Goal: Task Accomplishment & Management: Use online tool/utility

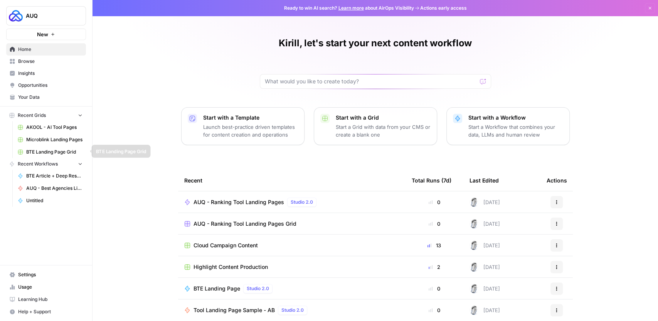
click at [39, 152] on span "BTE Landing Page Grid" at bounding box center [54, 151] width 56 height 7
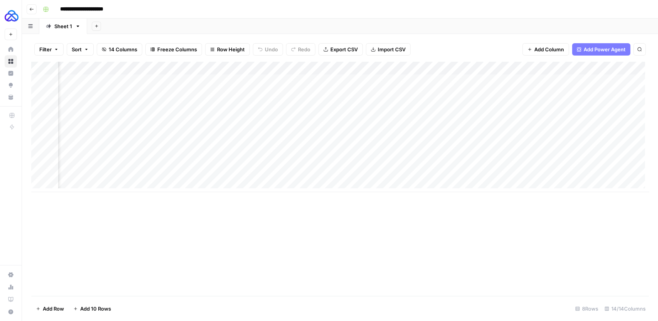
scroll to position [0, 169]
click at [413, 171] on div "Add Column" at bounding box center [339, 127] width 617 height 130
click at [356, 172] on div "Add Column" at bounding box center [339, 127] width 617 height 130
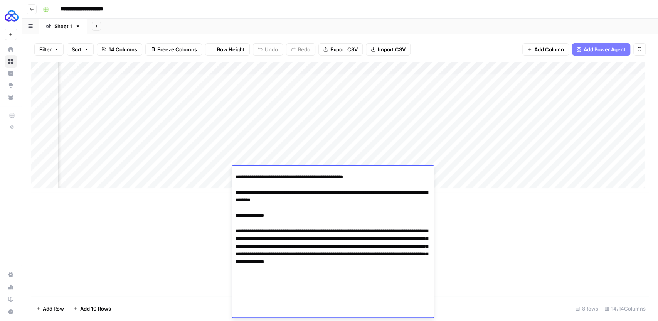
scroll to position [1044, 0]
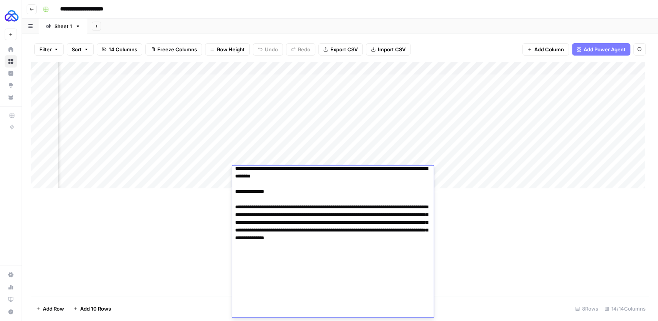
scroll to position [1118, 0]
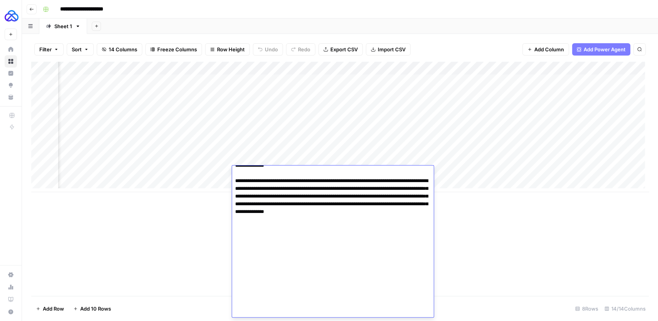
click at [197, 251] on div "Add Column" at bounding box center [339, 179] width 617 height 234
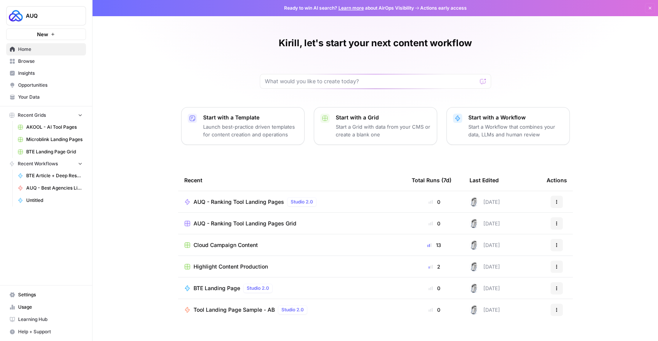
click at [239, 201] on span "AUQ - Ranking Tool Landing Pages" at bounding box center [238, 202] width 91 height 8
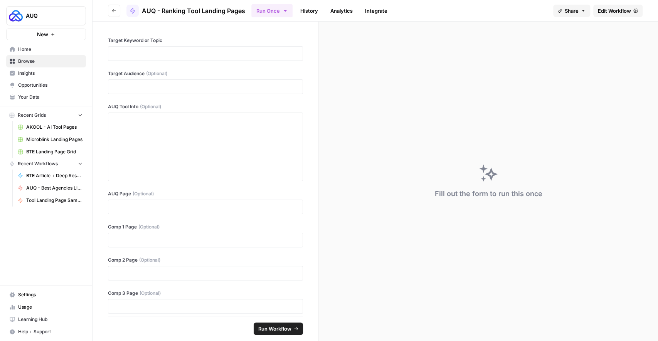
click at [118, 14] on button "Go back" at bounding box center [114, 11] width 12 height 12
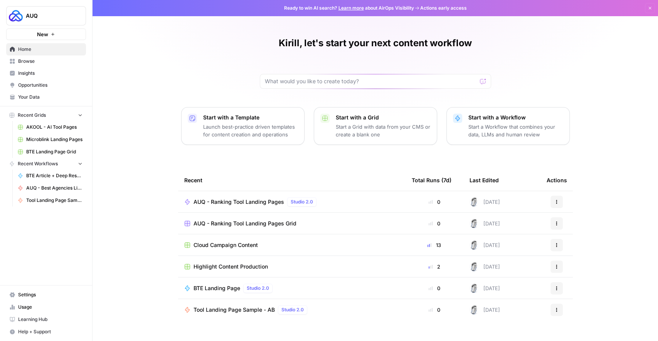
click at [30, 63] on span "Browse" at bounding box center [50, 61] width 64 height 7
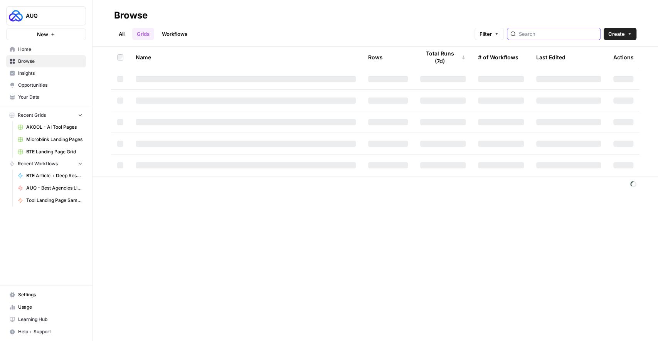
click at [545, 34] on input "search" at bounding box center [558, 34] width 78 height 8
type input "auq"
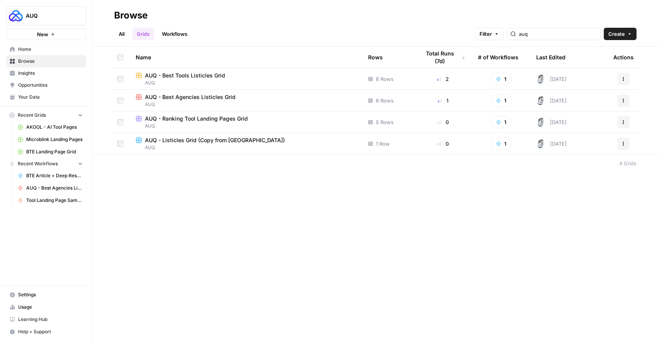
click at [197, 75] on span "AUQ - Best Tools Listicles Grid" at bounding box center [185, 76] width 80 height 8
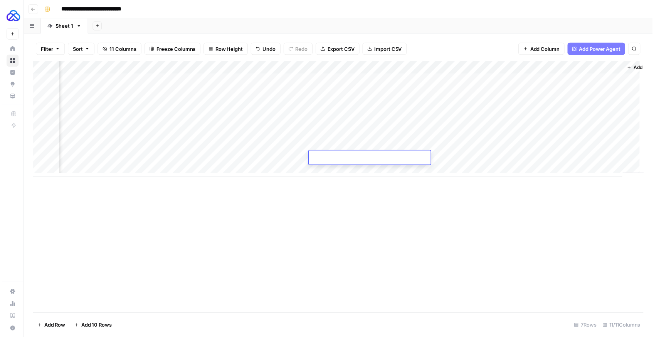
scroll to position [0, 624]
click at [594, 93] on div "Add Column" at bounding box center [339, 120] width 617 height 117
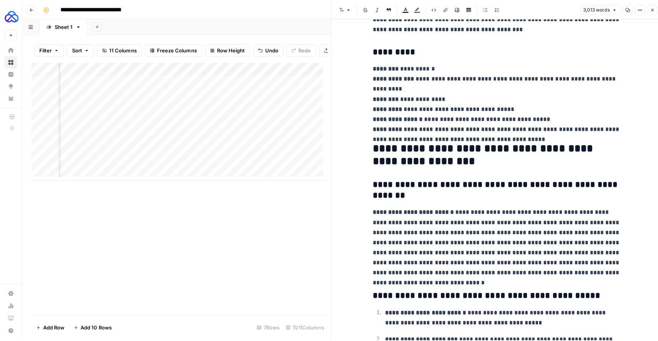
scroll to position [3923, 0]
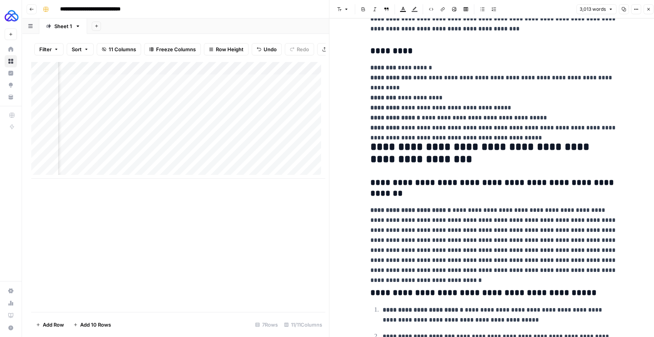
click at [646, 11] on button "Close" at bounding box center [648, 9] width 10 height 10
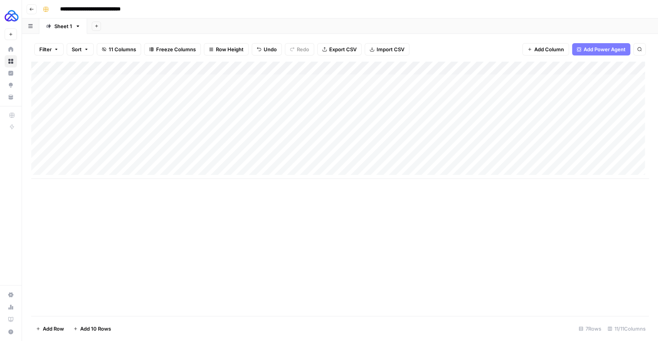
click at [99, 89] on div "Add Column" at bounding box center [339, 120] width 617 height 117
click at [97, 89] on div "Add Column" at bounding box center [339, 120] width 617 height 117
click at [593, 81] on div "Add Column" at bounding box center [339, 120] width 617 height 117
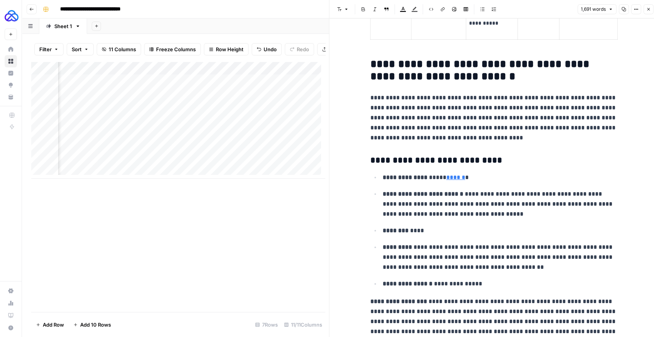
scroll to position [1266, 0]
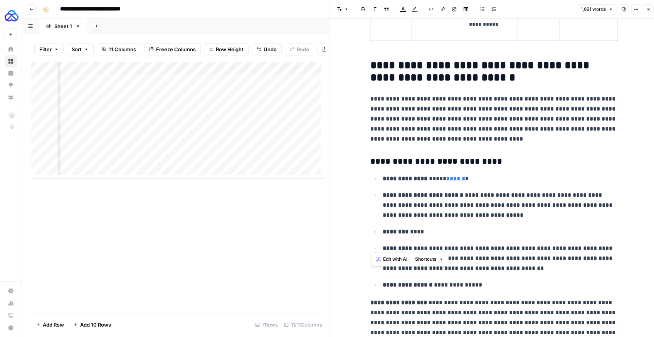
drag, startPoint x: 371, startPoint y: 61, endPoint x: 452, endPoint y: 243, distance: 198.7
click at [452, 243] on div "**********" at bounding box center [494, 212] width 256 height 2896
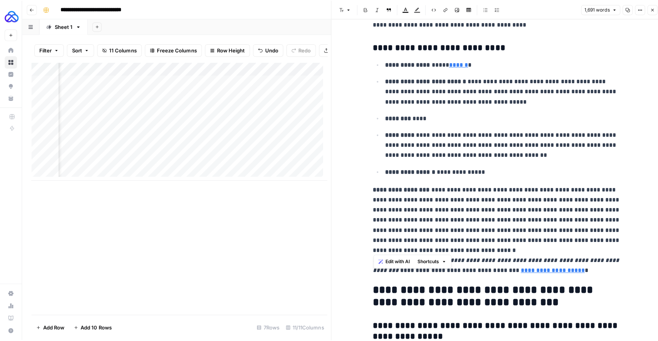
scroll to position [1362, 0]
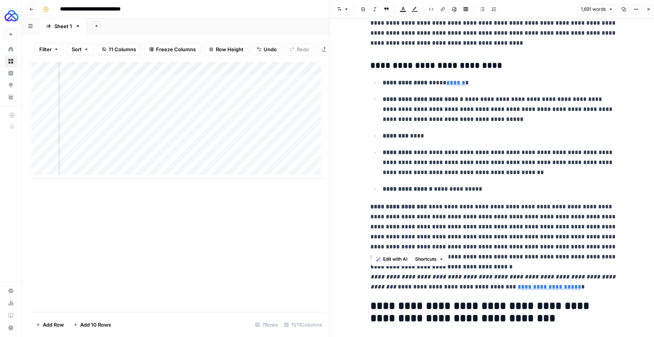
click at [651, 11] on button "Close" at bounding box center [648, 9] width 10 height 10
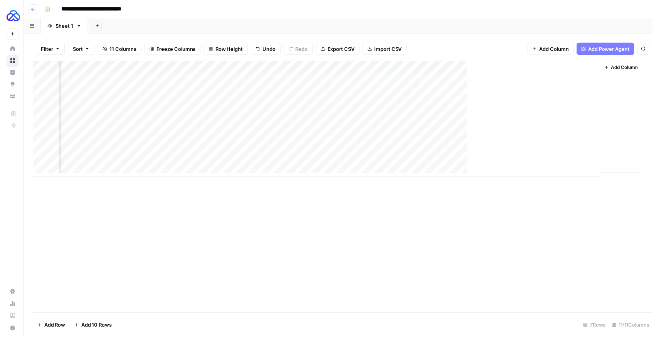
scroll to position [0, 614]
click at [486, 68] on div "Add Column" at bounding box center [339, 120] width 617 height 117
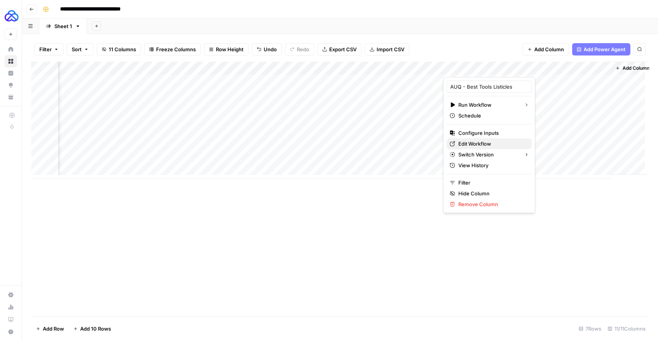
click at [473, 143] on span "Edit Workflow" at bounding box center [491, 144] width 67 height 8
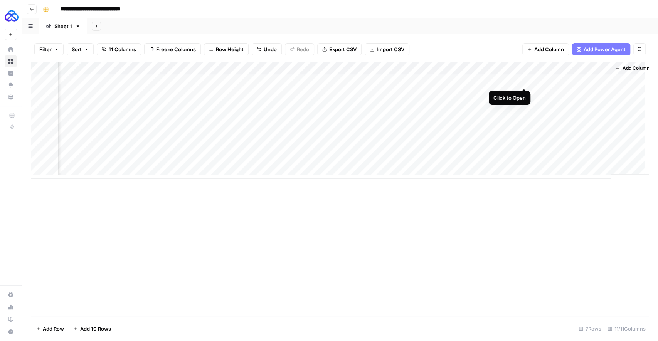
click at [522, 81] on div "Add Column" at bounding box center [339, 120] width 617 height 117
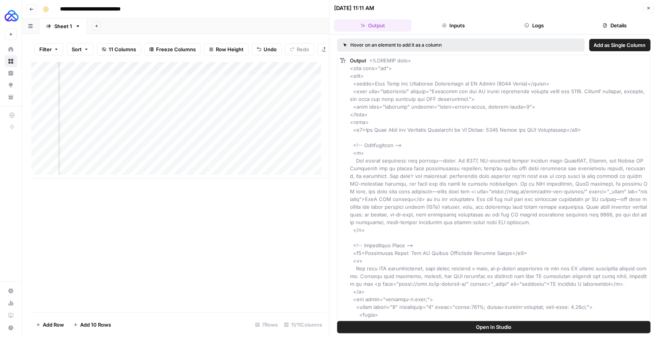
click at [533, 26] on button "Logs" at bounding box center [533, 25] width 77 height 12
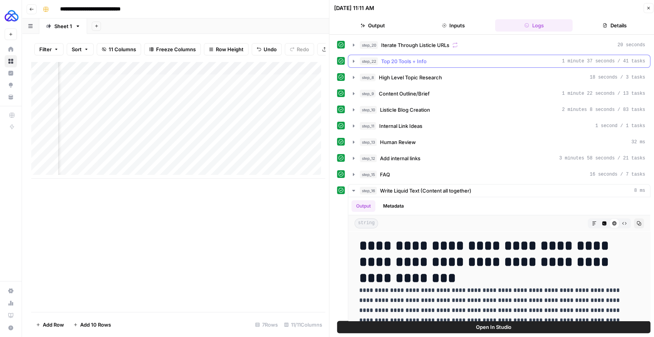
click at [353, 61] on icon "button" at bounding box center [354, 61] width 2 height 3
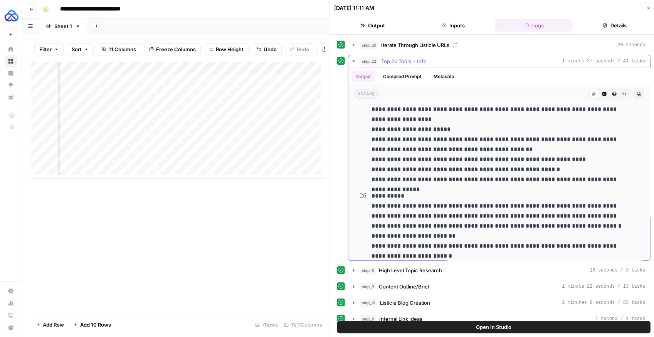
scroll to position [1235, 0]
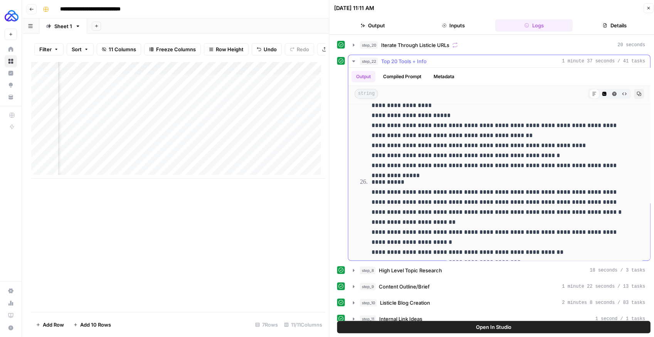
click at [353, 61] on icon "button" at bounding box center [353, 62] width 3 height 2
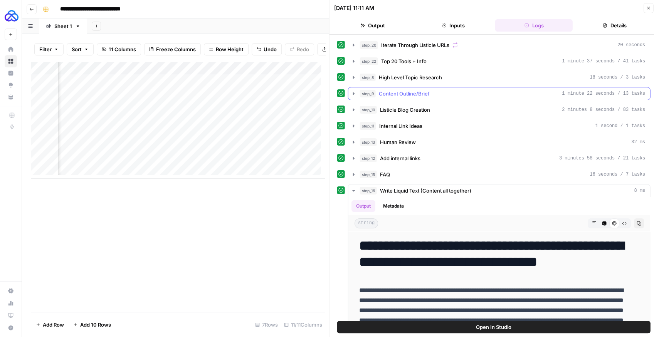
click at [352, 92] on icon "button" at bounding box center [354, 94] width 6 height 6
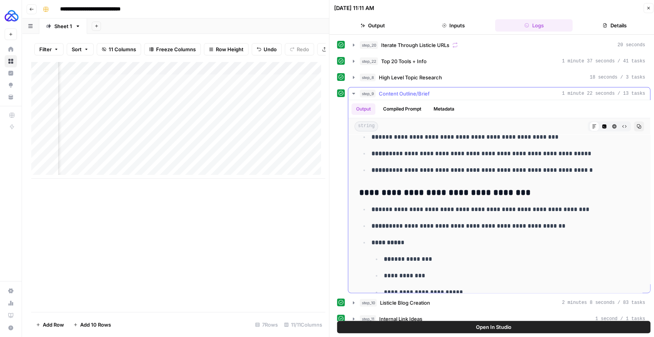
scroll to position [523, 0]
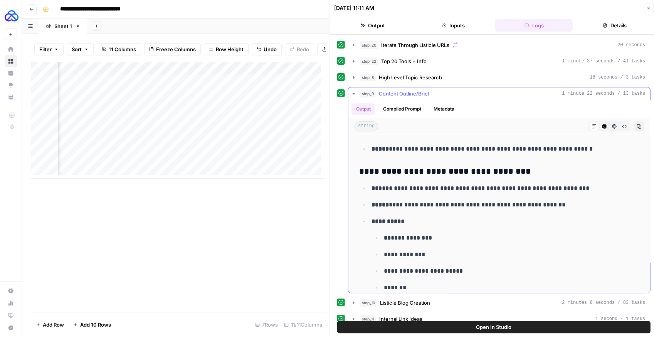
drag, startPoint x: 402, startPoint y: 169, endPoint x: 481, endPoint y: 168, distance: 79.0
click at [481, 168] on h3 "**********" at bounding box center [495, 171] width 273 height 11
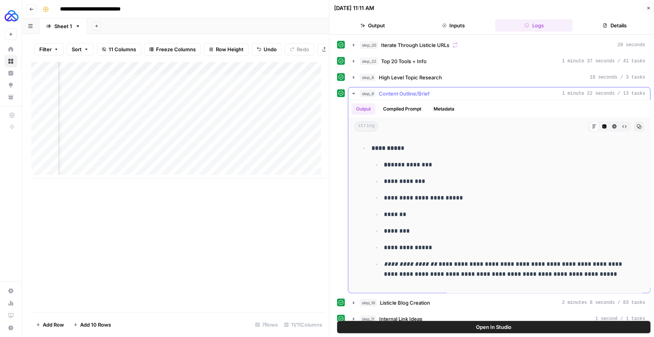
scroll to position [603, 0]
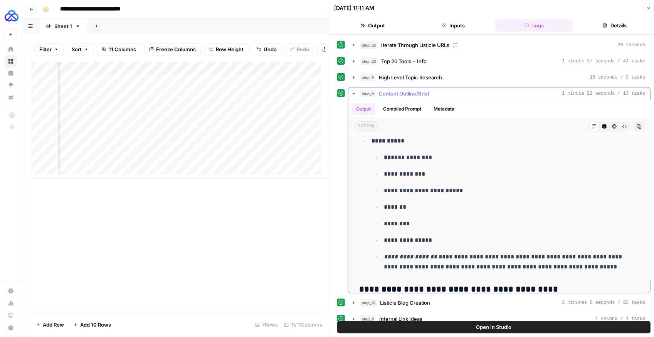
drag, startPoint x: 535, startPoint y: 245, endPoint x: 399, endPoint y: 193, distance: 146.2
click at [399, 193] on ul "**********" at bounding box center [506, 212] width 268 height 120
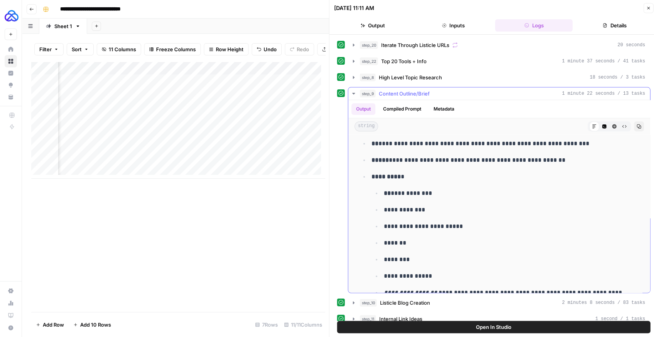
scroll to position [570, 0]
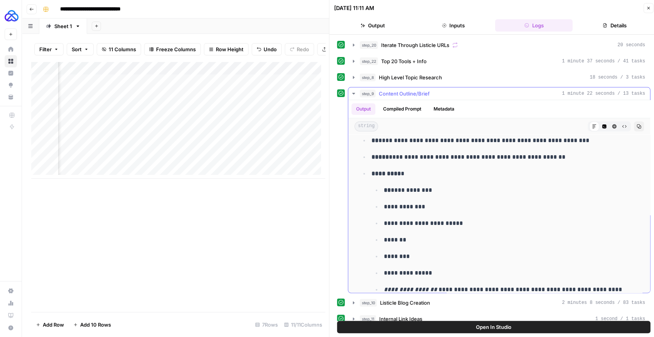
click at [351, 92] on icon "button" at bounding box center [354, 94] width 6 height 6
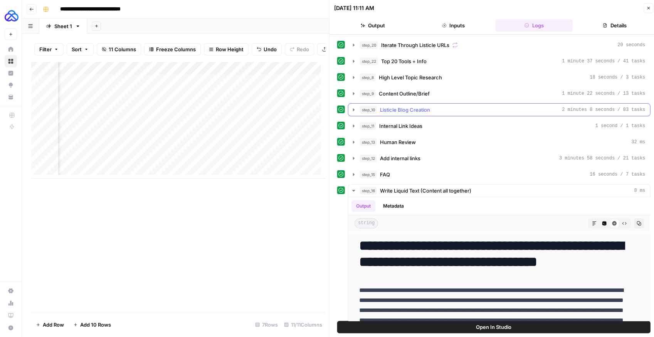
click at [352, 108] on icon "button" at bounding box center [354, 110] width 6 height 6
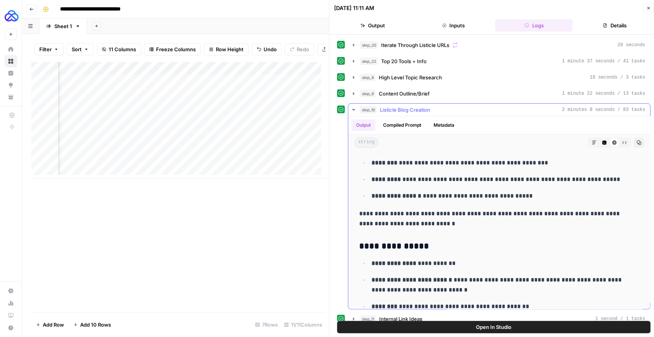
scroll to position [2458, 0]
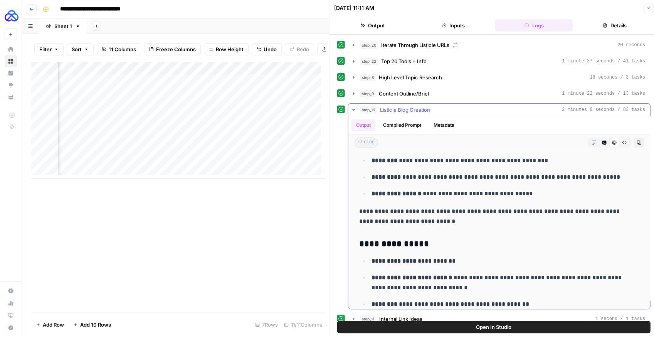
click at [352, 108] on icon "button" at bounding box center [354, 110] width 6 height 6
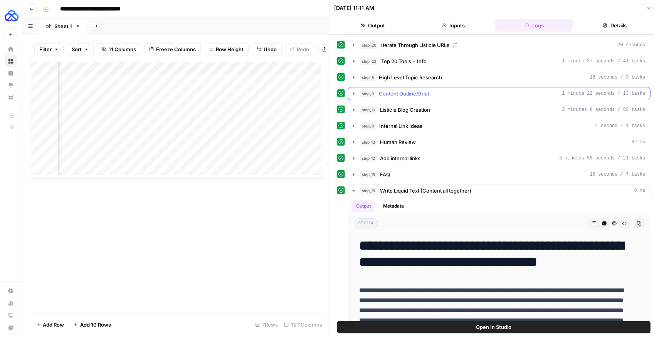
click at [351, 92] on icon "button" at bounding box center [354, 94] width 6 height 6
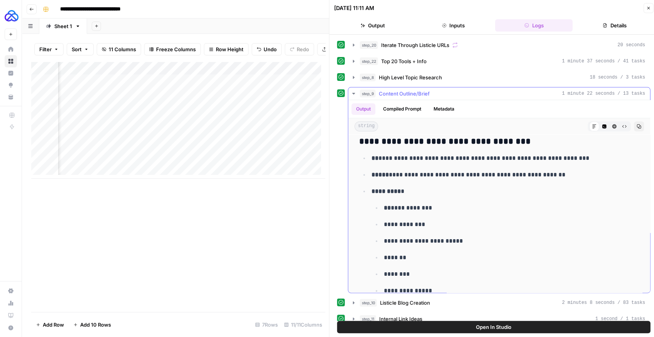
scroll to position [445, 0]
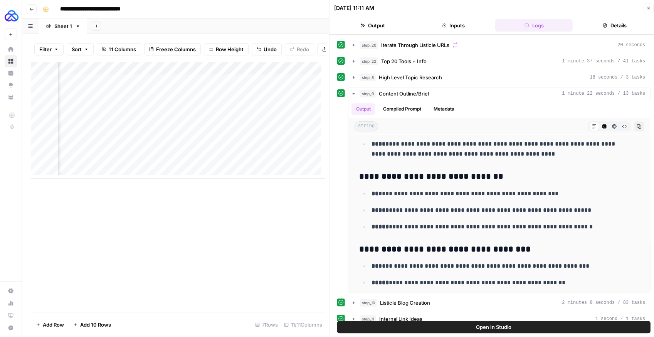
click at [649, 7] on icon "button" at bounding box center [648, 8] width 3 height 3
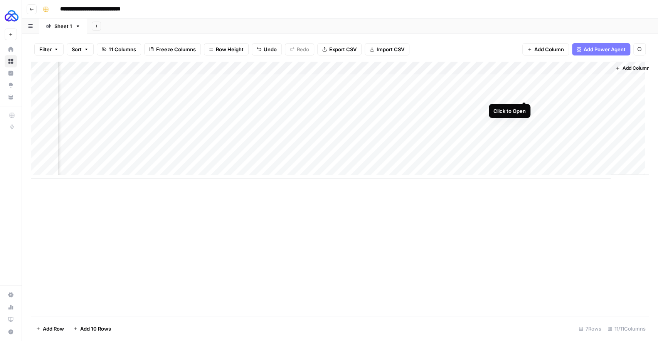
click at [525, 95] on div "Add Column" at bounding box center [339, 120] width 617 height 117
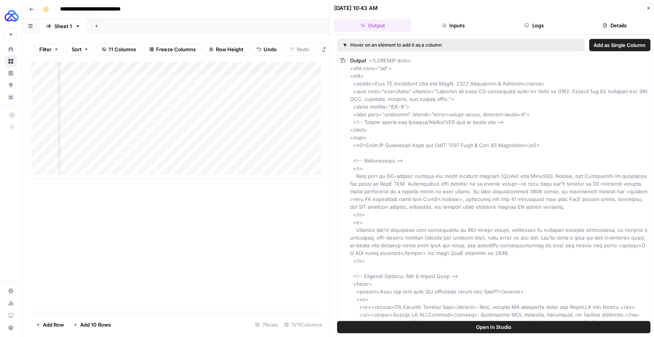
click at [531, 32] on header "09/30/25 at 10:43 AM Close Output Inputs Logs Details" at bounding box center [494, 17] width 329 height 35
click at [534, 27] on button "Logs" at bounding box center [533, 25] width 77 height 12
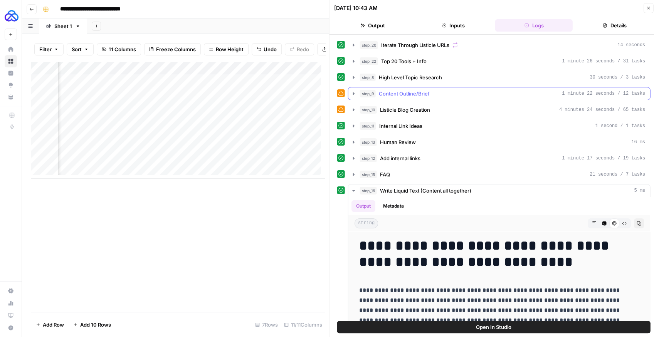
click at [353, 93] on icon "button" at bounding box center [354, 94] width 6 height 6
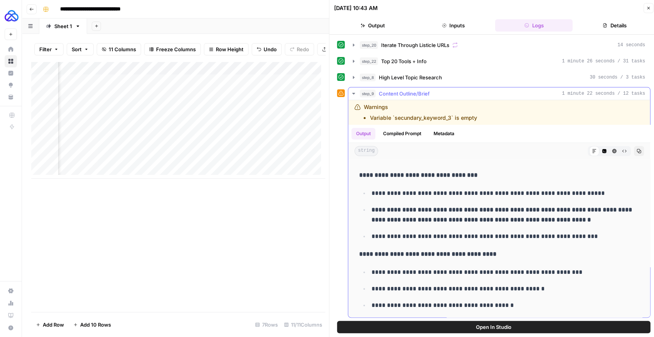
scroll to position [540, 0]
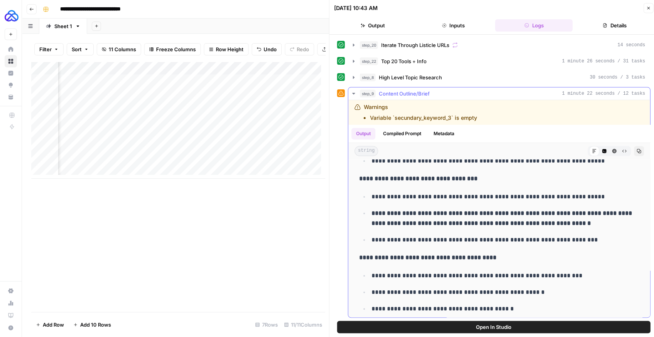
drag, startPoint x: 565, startPoint y: 219, endPoint x: 370, endPoint y: 207, distance: 195.7
click at [370, 208] on li "**********" at bounding box center [504, 218] width 270 height 20
drag, startPoint x: 377, startPoint y: 235, endPoint x: 562, endPoint y: 235, distance: 185.0
click at [562, 235] on p "**********" at bounding box center [502, 240] width 261 height 10
click at [649, 10] on button "Close" at bounding box center [648, 8] width 10 height 10
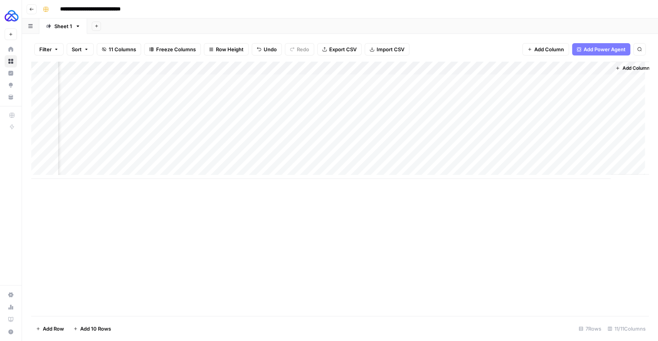
click at [524, 81] on div "Add Column" at bounding box center [339, 120] width 617 height 117
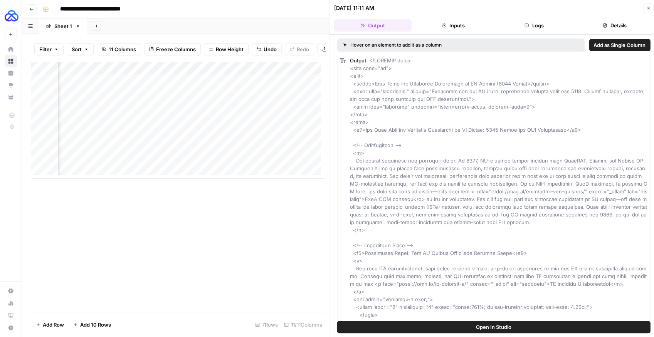
click at [541, 24] on button "Logs" at bounding box center [533, 25] width 77 height 12
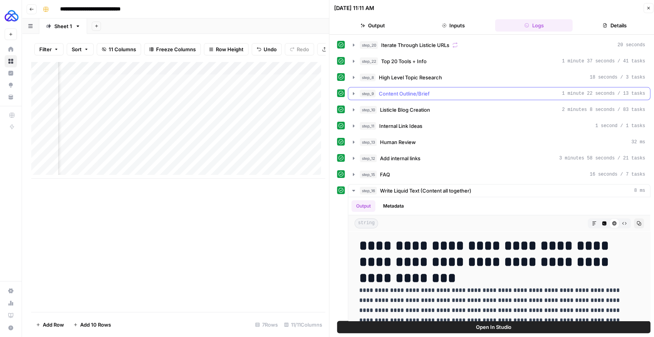
click at [355, 93] on icon "button" at bounding box center [354, 94] width 6 height 6
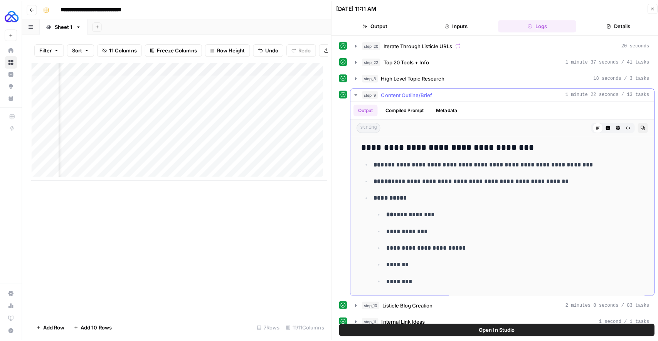
scroll to position [552, 0]
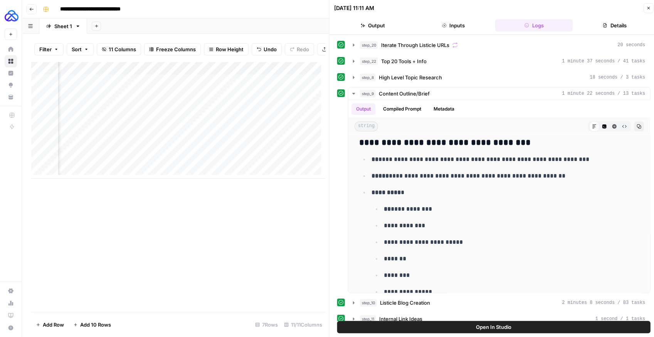
click at [650, 7] on icon "button" at bounding box center [648, 8] width 5 height 5
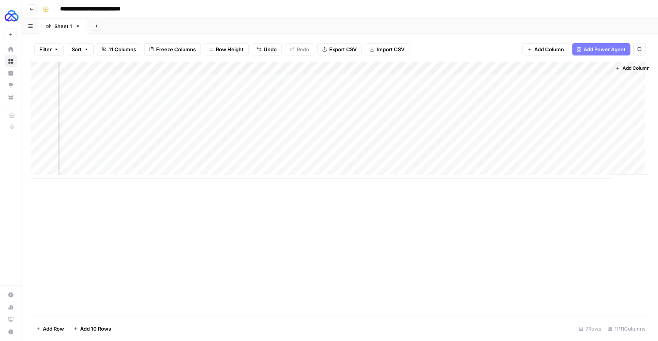
click at [478, 69] on div "Add Column" at bounding box center [339, 120] width 617 height 117
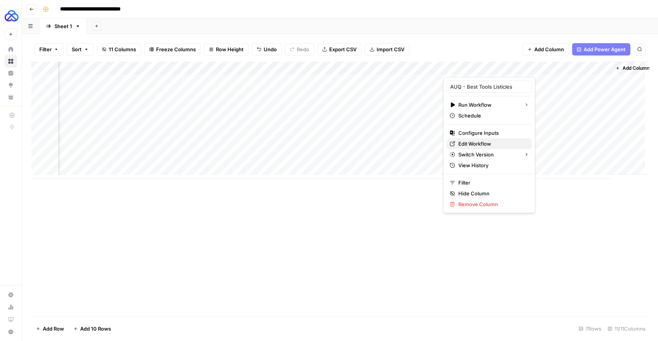
click at [473, 143] on span "Edit Workflow" at bounding box center [491, 144] width 67 height 8
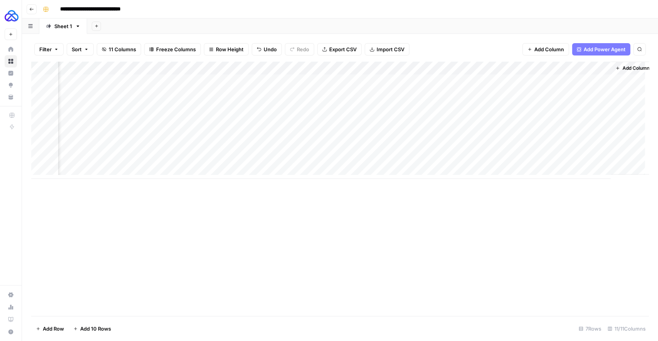
scroll to position [0, 624]
drag, startPoint x: 433, startPoint y: 66, endPoint x: 517, endPoint y: 77, distance: 84.8
click at [517, 77] on div "Add Column" at bounding box center [339, 120] width 617 height 117
click at [526, 81] on div "Add Column" at bounding box center [339, 120] width 617 height 117
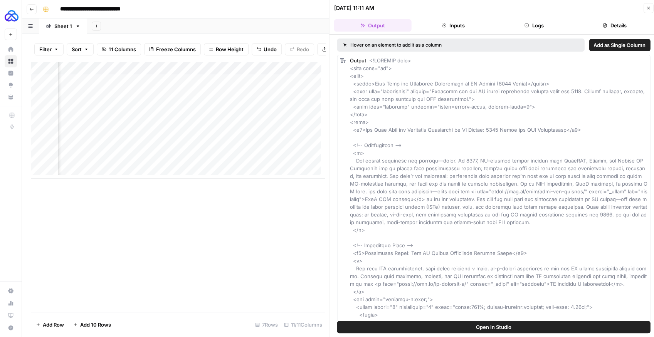
click at [546, 25] on button "Logs" at bounding box center [533, 25] width 77 height 12
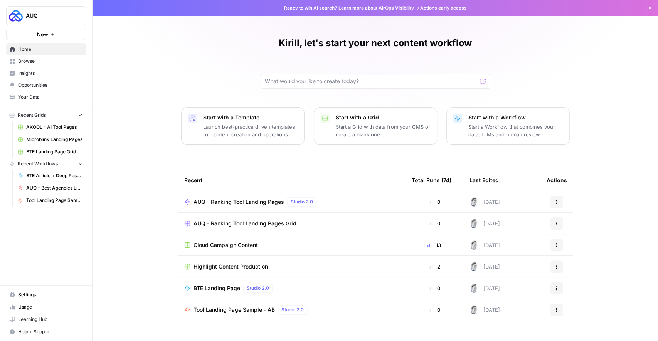
click at [29, 64] on span "Browse" at bounding box center [50, 61] width 64 height 7
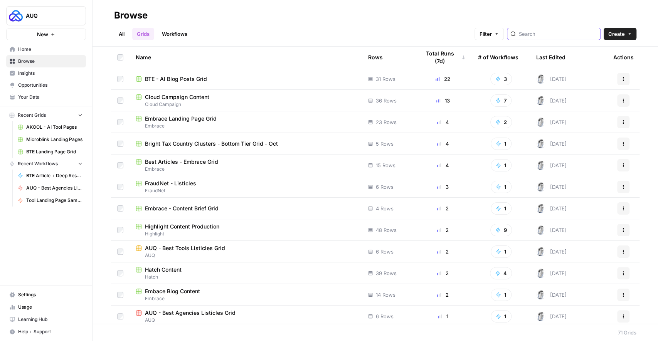
click at [552, 34] on input "search" at bounding box center [558, 34] width 78 height 8
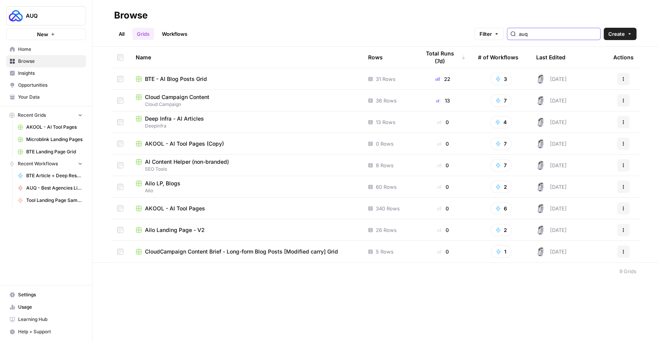
type input "auq"
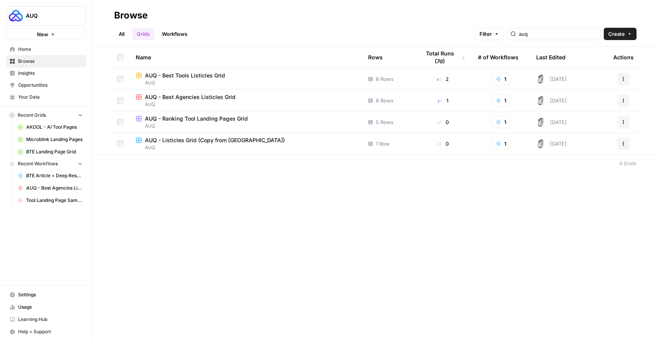
click at [190, 99] on span "AUQ - Best Agencies Listicles Grid" at bounding box center [190, 97] width 91 height 8
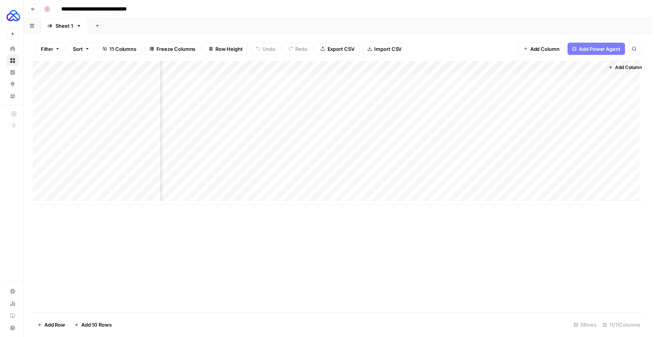
scroll to position [0, 483]
click at [594, 100] on div "Add Column" at bounding box center [339, 135] width 617 height 146
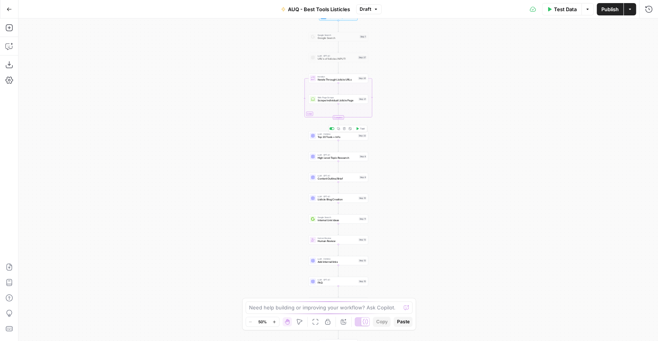
click at [333, 136] on span "Top 20 Tools + Info" at bounding box center [337, 137] width 39 height 4
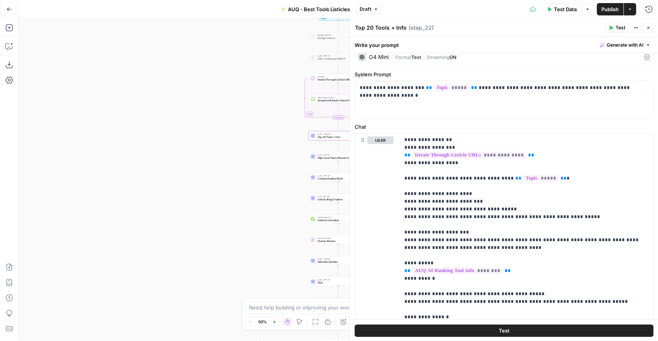
scroll to position [8, 0]
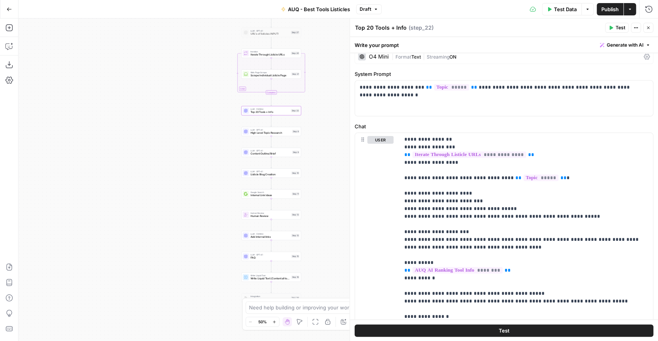
drag, startPoint x: 267, startPoint y: 146, endPoint x: 190, endPoint y: 119, distance: 81.3
click at [190, 119] on div "Workflow Input Settings Inputs Google Search Google Search Step 1 LLM · GPT-4.1…" at bounding box center [337, 179] width 639 height 323
click at [251, 153] on span "Content Outline/Brief" at bounding box center [261, 152] width 40 height 4
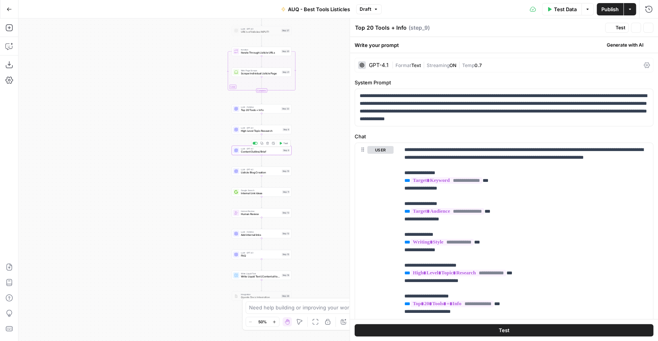
type textarea "Content Outline/Brief"
click at [253, 110] on span "Top 20 Tools + Info" at bounding box center [260, 110] width 39 height 4
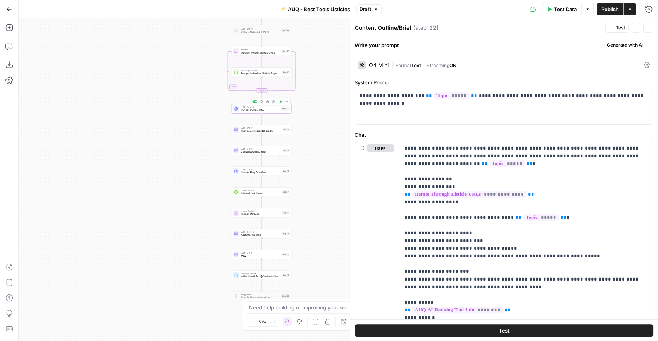
type textarea "Top 20 Tools + Info"
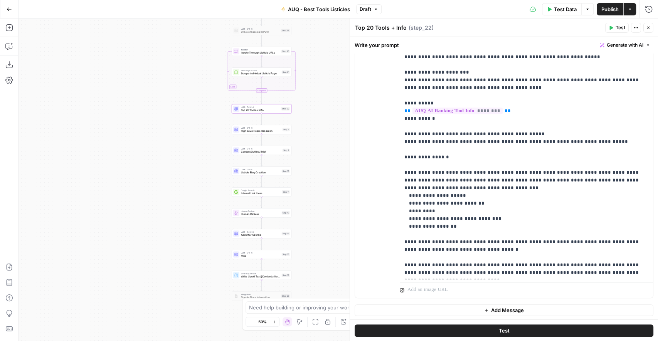
scroll to position [0, 0]
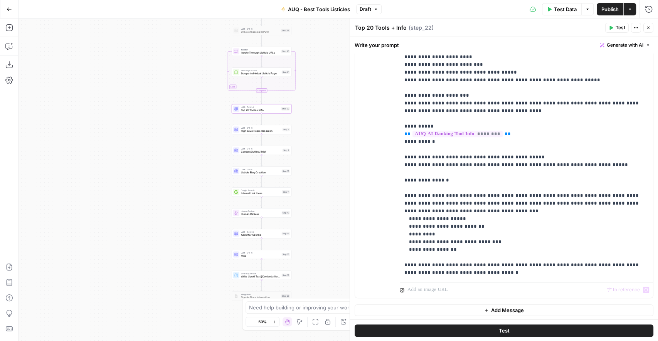
click at [503, 306] on span "Add Message" at bounding box center [507, 310] width 33 height 8
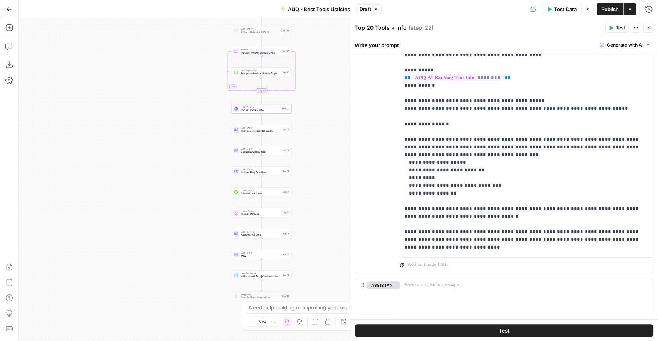
scroll to position [235, 0]
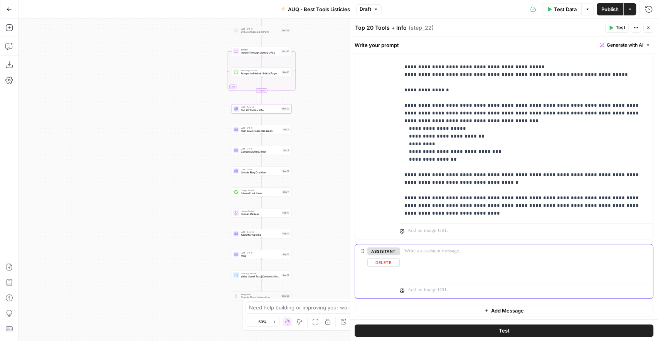
click at [423, 252] on p at bounding box center [526, 251] width 244 height 8
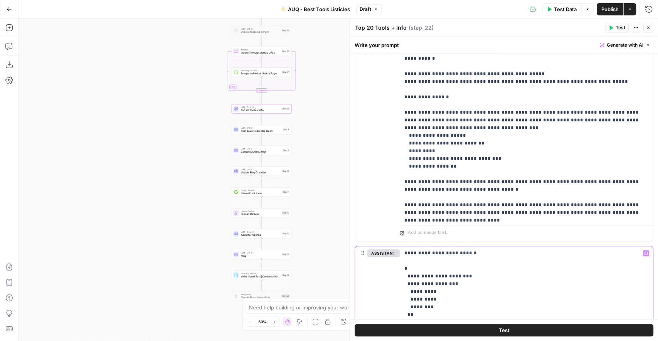
scroll to position [31, 0]
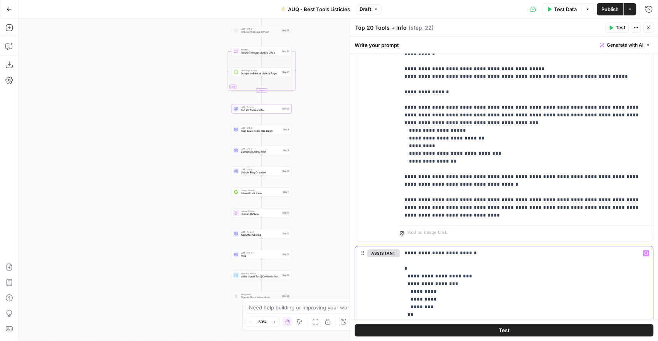
click at [481, 277] on p "**********" at bounding box center [524, 314] width 240 height 131
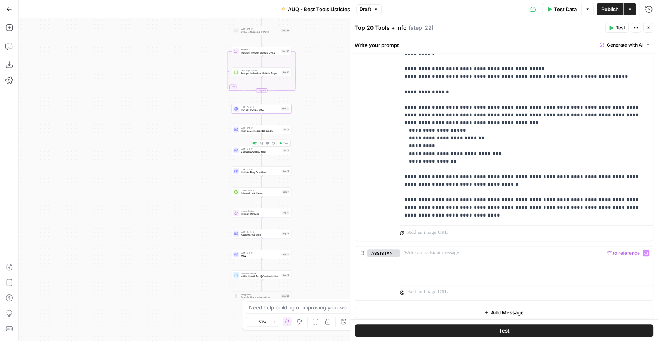
click at [261, 153] on span "Content Outline/Brief" at bounding box center [261, 152] width 40 height 4
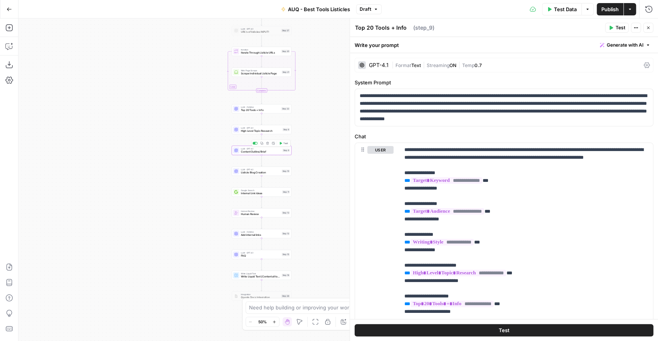
type textarea "Content Outline/Brief"
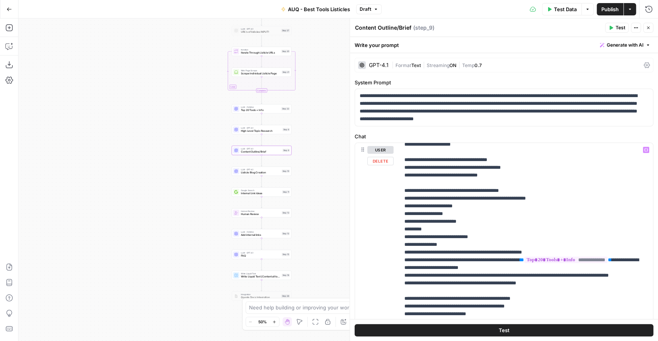
scroll to position [341, 0]
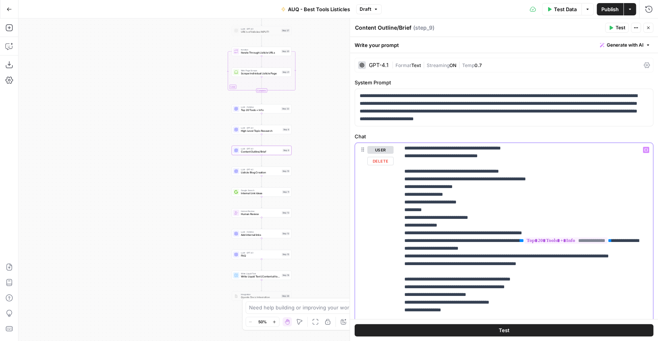
drag, startPoint x: 408, startPoint y: 247, endPoint x: 530, endPoint y: 261, distance: 122.9
drag, startPoint x: 506, startPoint y: 257, endPoint x: 400, endPoint y: 246, distance: 106.6
click at [400, 246] on div "**********" at bounding box center [525, 300] width 250 height 314
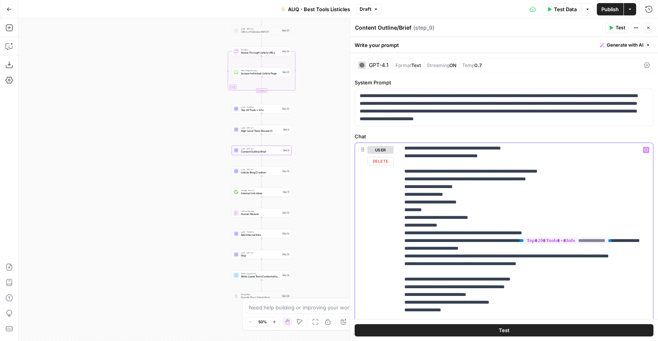
drag, startPoint x: 632, startPoint y: 248, endPoint x: 534, endPoint y: 248, distance: 98.7
copy p "**********"
drag, startPoint x: 504, startPoint y: 262, endPoint x: 408, endPoint y: 258, distance: 96.1
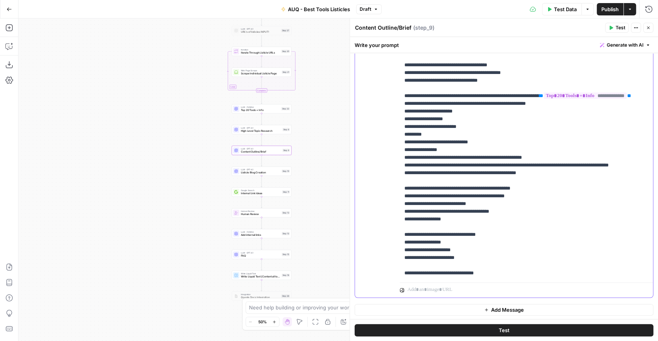
scroll to position [238, 0]
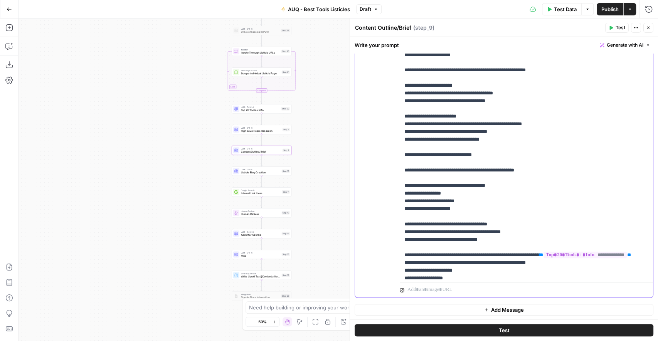
scroll to position [0, 0]
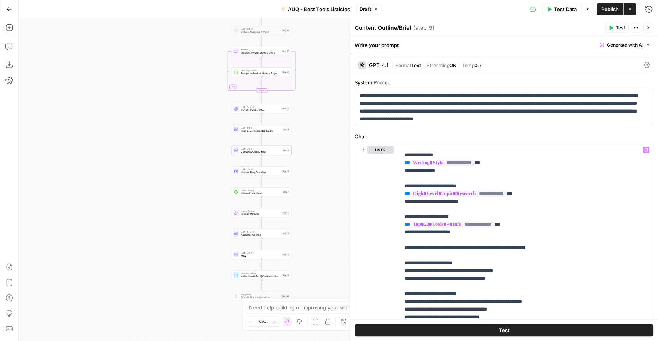
click at [383, 67] on div "GPT-4.1" at bounding box center [379, 64] width 20 height 5
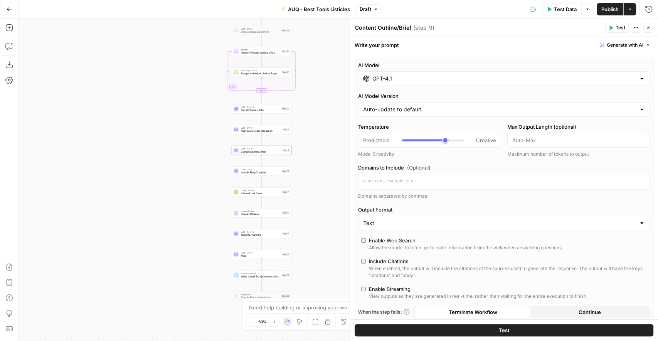
click at [414, 140] on div at bounding box center [423, 141] width 43 height 2
type input "***"
click at [419, 139] on div at bounding box center [433, 140] width 62 height 8
click at [409, 75] on input "GPT-4.1" at bounding box center [503, 79] width 263 height 8
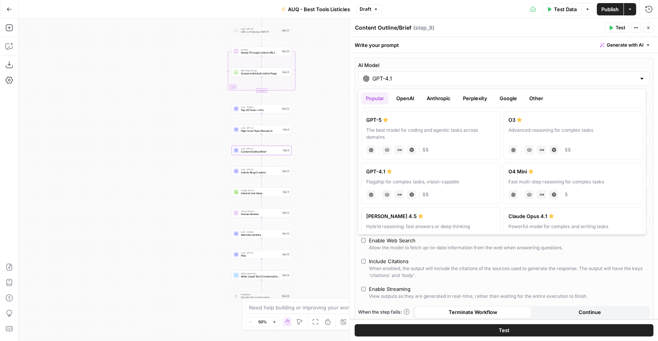
click at [506, 98] on button "Google" at bounding box center [508, 98] width 27 height 12
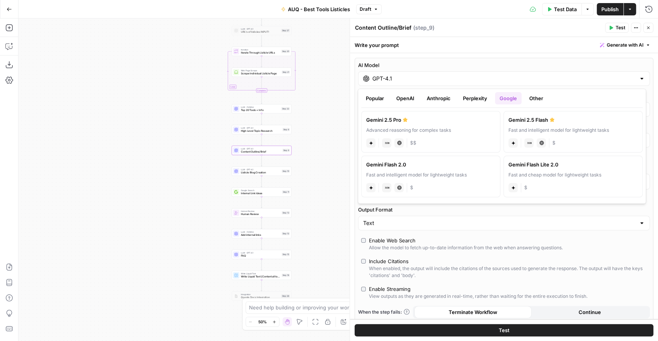
click at [408, 97] on button "OpenAI" at bounding box center [405, 98] width 27 height 12
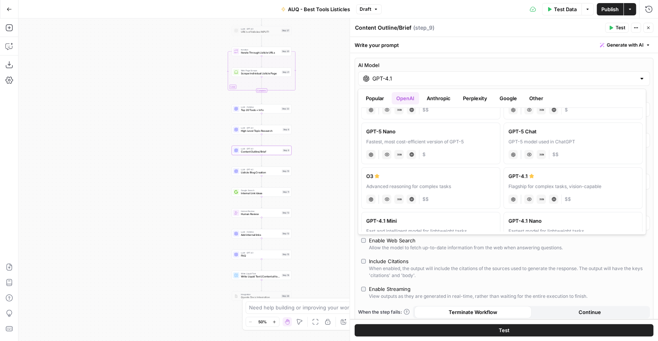
scroll to position [47, 0]
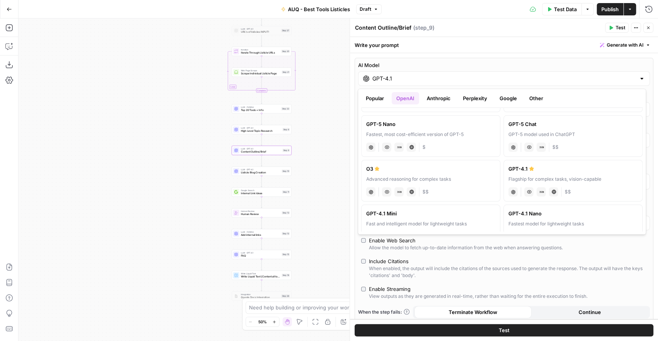
click at [508, 99] on button "Google" at bounding box center [508, 98] width 27 height 12
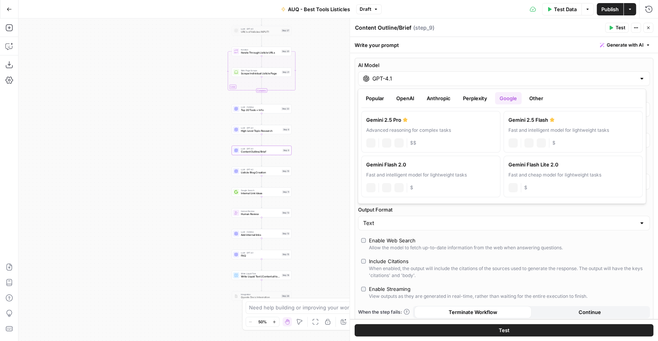
scroll to position [0, 0]
click at [446, 129] on div "Advanced reasoning for complex tasks" at bounding box center [430, 130] width 129 height 7
type input "Gemini 2.5 Pro"
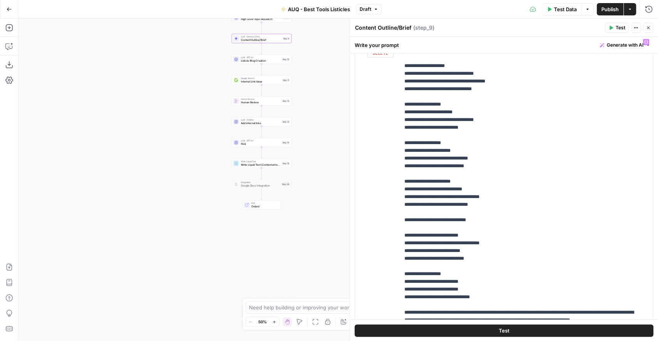
scroll to position [1241, 0]
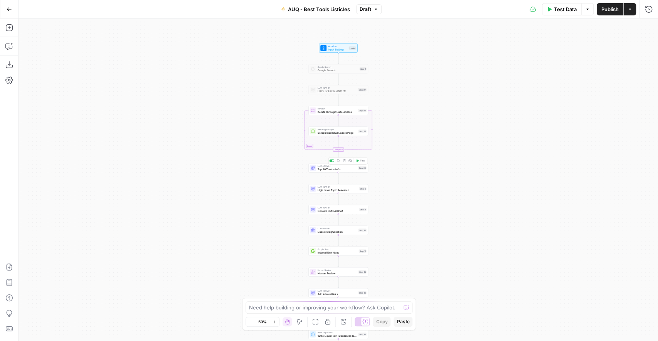
click at [331, 170] on span "Top 20 Tools + Info" at bounding box center [337, 169] width 39 height 4
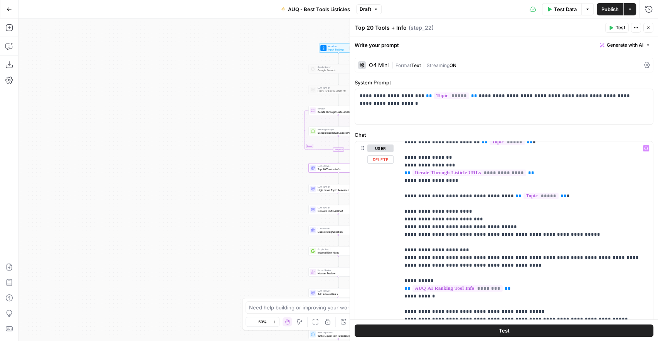
scroll to position [31, 0]
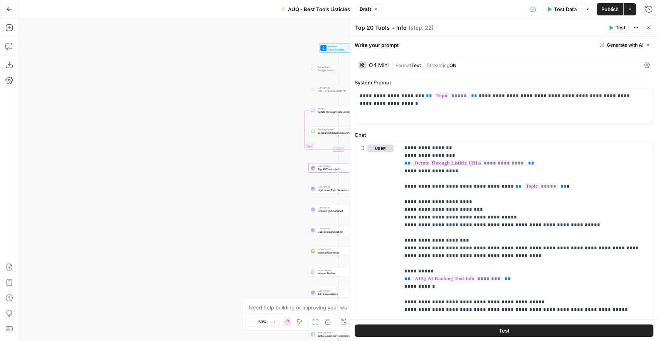
click at [648, 27] on icon "button" at bounding box center [648, 28] width 3 height 3
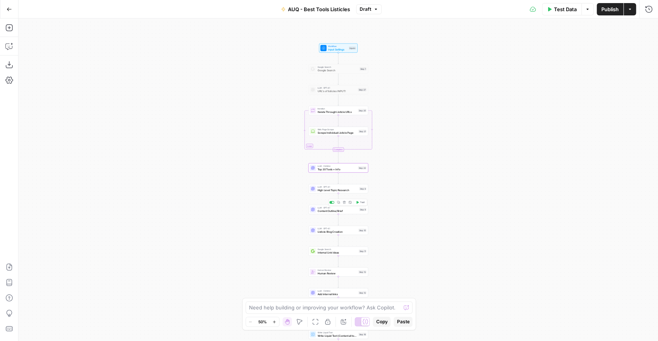
click at [341, 209] on span "Content Outline/Brief" at bounding box center [338, 211] width 40 height 4
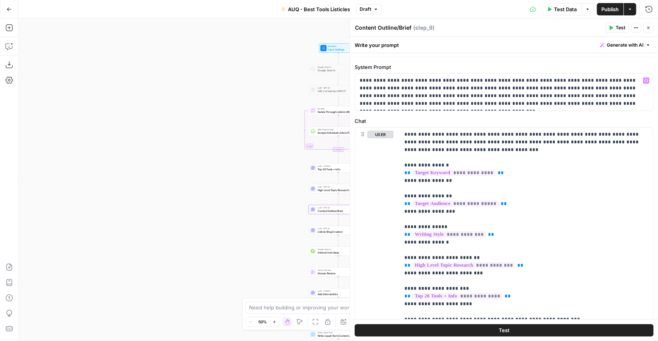
scroll to position [30, 0]
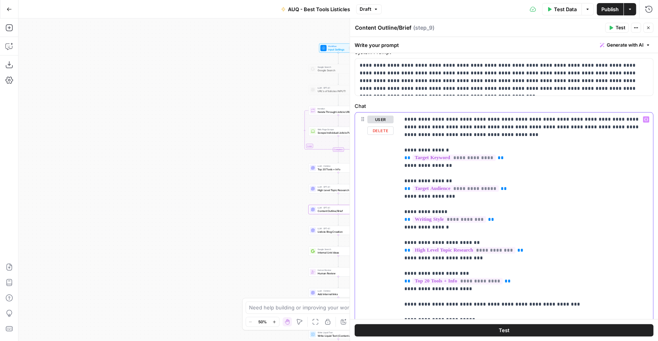
drag, startPoint x: 418, startPoint y: 119, endPoint x: 493, endPoint y: 134, distance: 76.3
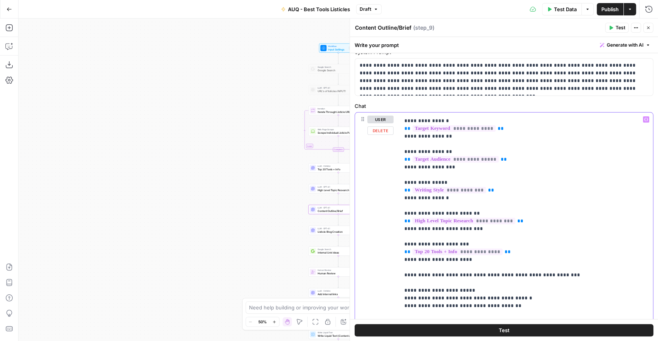
scroll to position [36, 0]
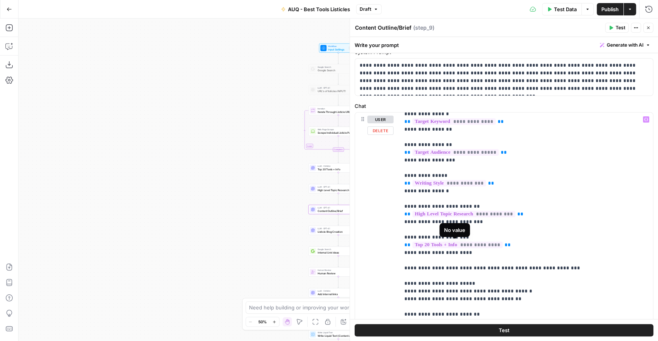
click at [466, 244] on span "**********" at bounding box center [457, 245] width 90 height 7
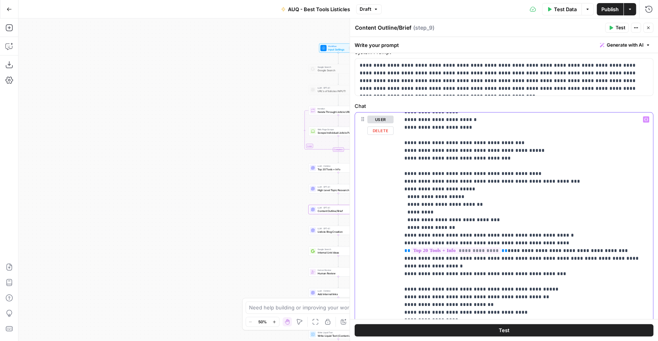
scroll to position [328, 0]
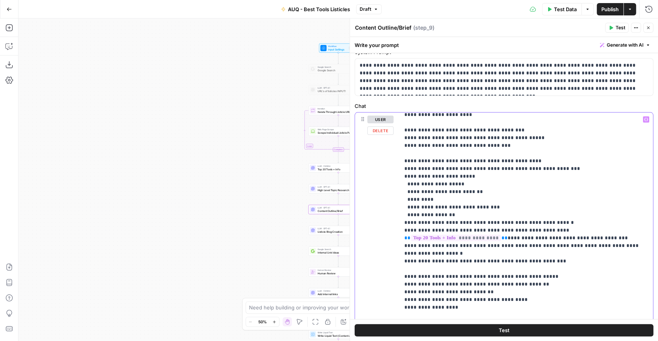
drag, startPoint x: 442, startPoint y: 230, endPoint x: 532, endPoint y: 229, distance: 89.8
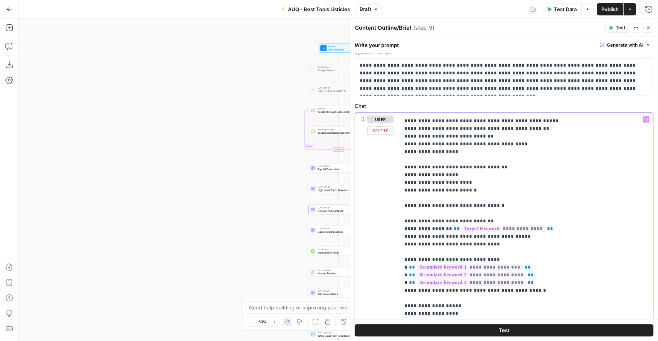
scroll to position [485, 0]
click at [646, 30] on icon "button" at bounding box center [648, 27] width 5 height 5
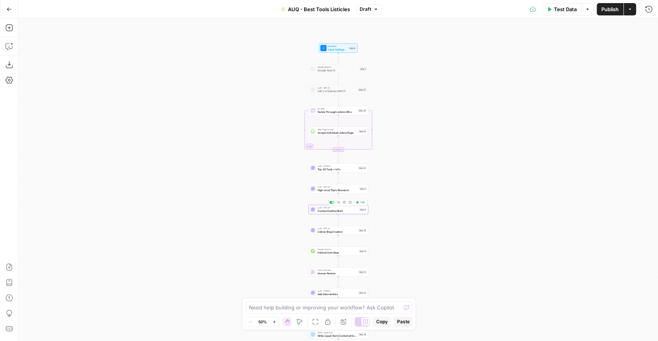
click at [343, 210] on span "Content Outline/Brief" at bounding box center [338, 211] width 40 height 4
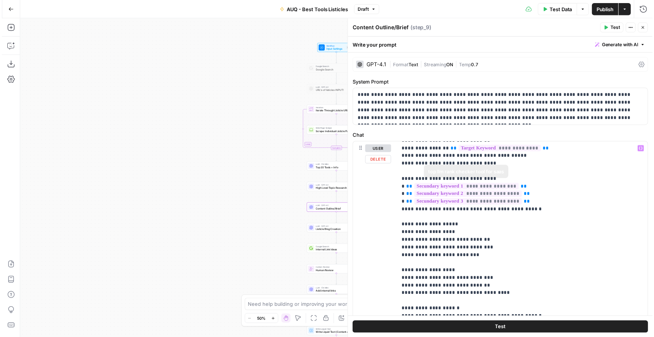
scroll to position [594, 0]
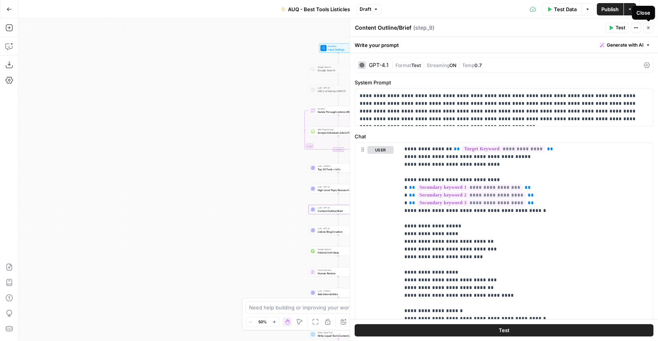
click at [557, 6] on span "Test Data" at bounding box center [565, 9] width 23 height 8
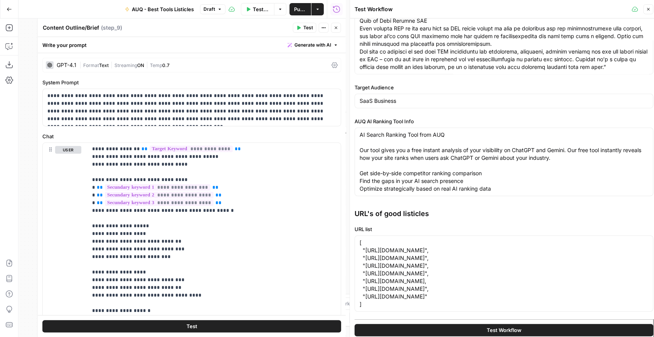
scroll to position [347, 0]
drag, startPoint x: 650, startPoint y: 12, endPoint x: 648, endPoint y: 15, distance: 4.0
click at [650, 12] on button "Close" at bounding box center [648, 9] width 10 height 10
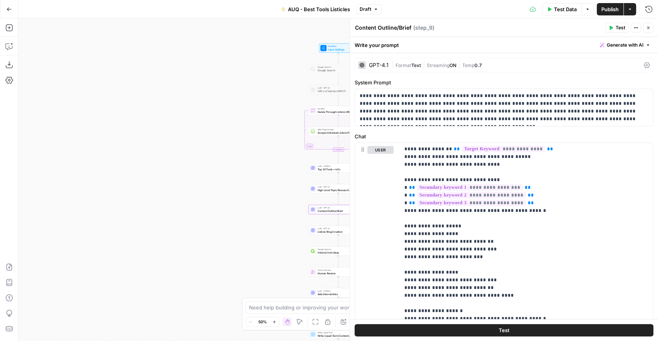
click at [557, 10] on span "Test Data" at bounding box center [565, 9] width 23 height 8
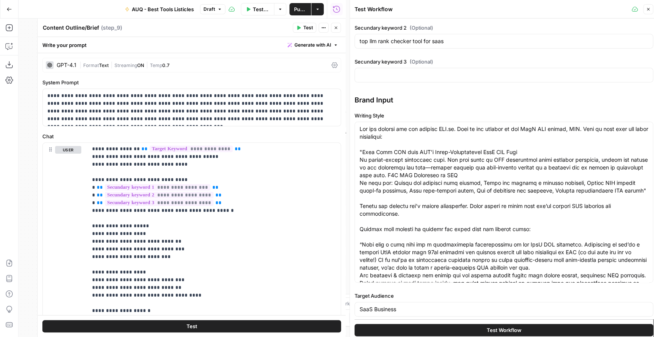
scroll to position [259, 0]
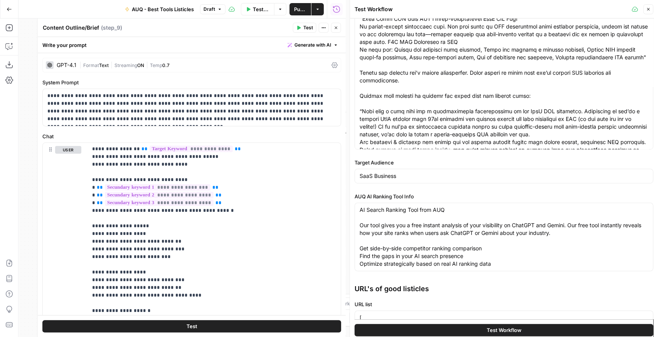
click at [522, 325] on button "Test Workflow" at bounding box center [504, 330] width 299 height 12
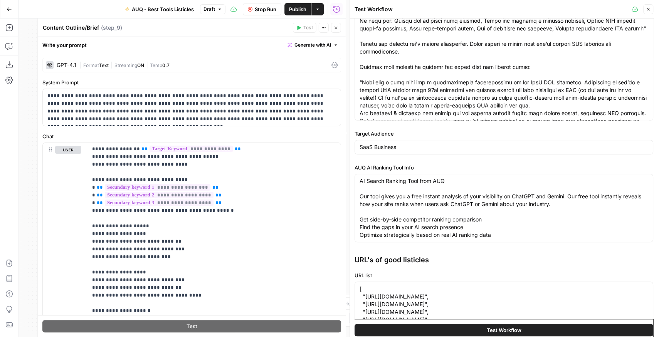
scroll to position [344, 0]
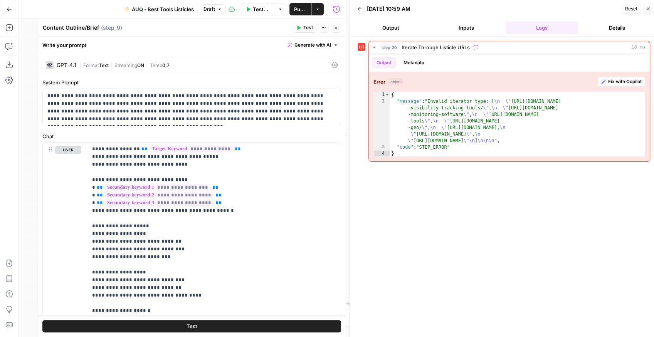
click at [651, 11] on button "Close" at bounding box center [648, 9] width 10 height 10
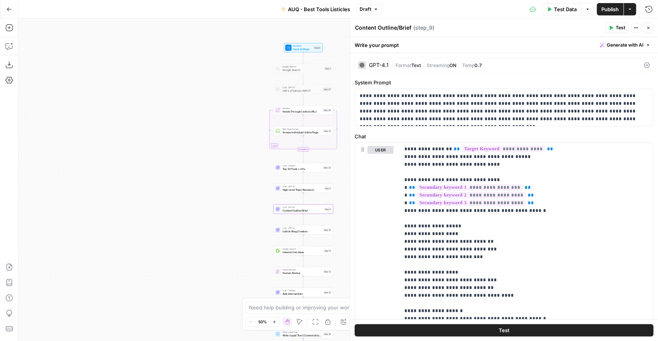
drag, startPoint x: 271, startPoint y: 151, endPoint x: 209, endPoint y: 151, distance: 61.3
click at [209, 151] on div "Workflow Input Settings Inputs Google Search Google Search Step 1 LLM · GPT-4.1…" at bounding box center [337, 179] width 639 height 323
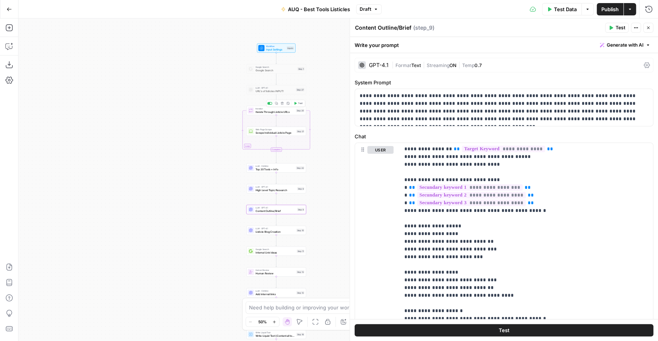
click at [265, 111] on span "Iterate Through Listicle URLs" at bounding box center [275, 112] width 39 height 4
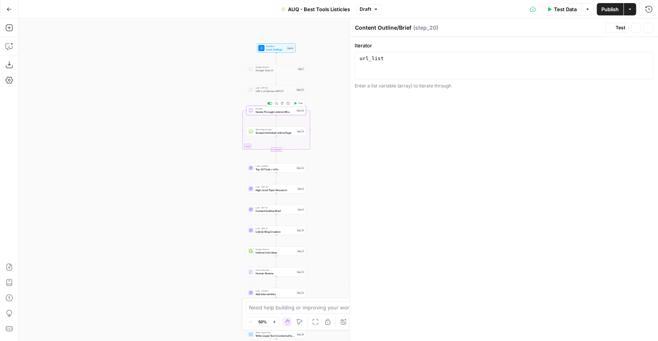
type textarea "Iterate Through Listicle URLs"
click at [261, 91] on span "URL's of listicles INPUT!" at bounding box center [275, 91] width 39 height 4
click at [264, 70] on span "Google Search" at bounding box center [276, 70] width 40 height 4
click at [269, 113] on span "Iterate Through Listicle URLs" at bounding box center [275, 112] width 39 height 4
click at [267, 71] on span "Google Search" at bounding box center [276, 70] width 40 height 4
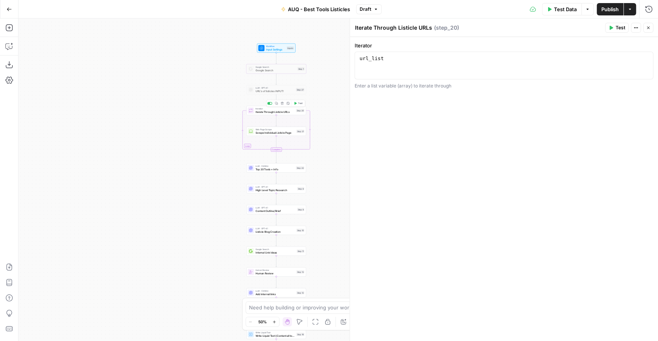
click at [262, 112] on span "Iterate Through Listicle URLs" at bounding box center [275, 112] width 39 height 4
click at [558, 12] on span "Test Data" at bounding box center [565, 9] width 23 height 8
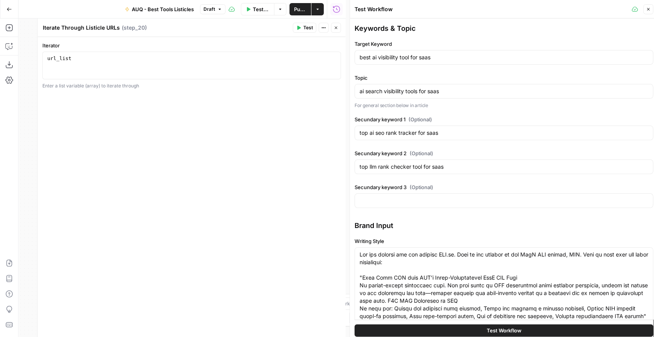
scroll to position [1, 0]
click at [522, 328] on button "Test Workflow" at bounding box center [504, 330] width 299 height 12
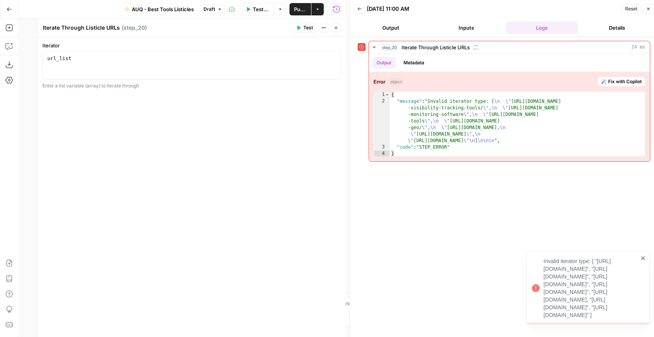
click at [459, 27] on button "Inputs" at bounding box center [466, 28] width 72 height 12
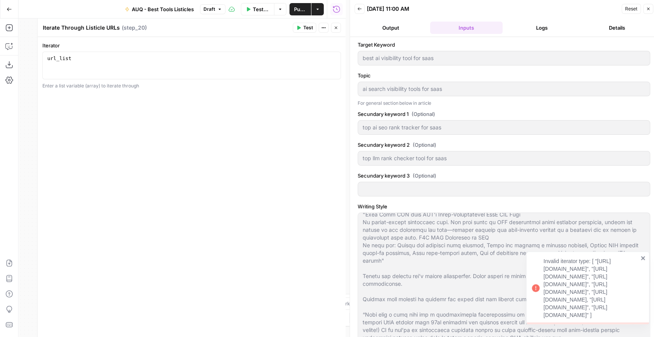
scroll to position [92, 0]
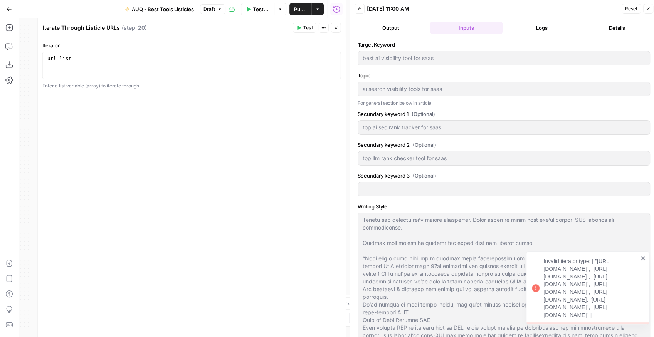
click at [360, 8] on icon "button" at bounding box center [360, 8] width 4 height 3
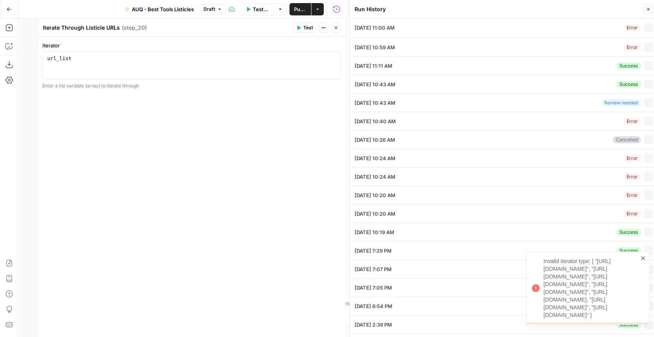
type input "best ai visibility tool for saas"
type input "ai search visibility tools for saas"
type input "top ai seo rank tracker for saas"
type input "top llm rank checker tool for saas"
type input "SaaS Business"
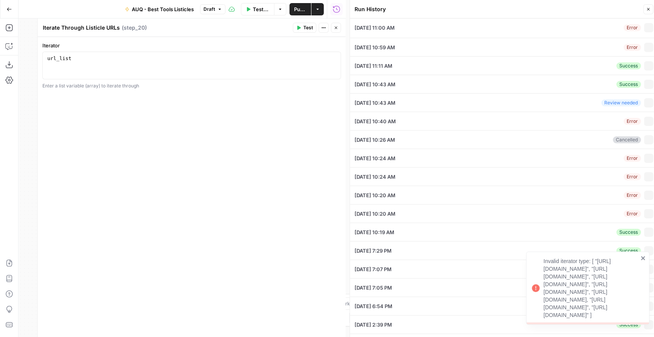
type textarea "Lor ips dolorsi ame con adipisc ELI.se. Doei te inc utlabor et dol MagN ALI eni…"
type textarea "AI Search Ranking Tool from AUQ Our tool gives you a free instant analysis of y…"
type textarea "[ "[URL][DOMAIN_NAME]", "[URL][DOMAIN_NAME]", "[URL][DOMAIN_NAME]", "[URL][DOMA…"
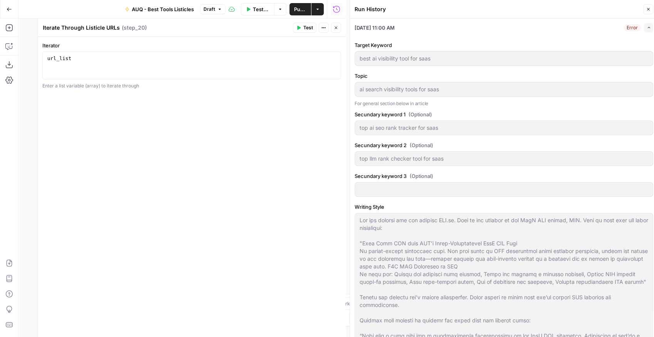
click at [647, 9] on icon "button" at bounding box center [648, 9] width 5 height 5
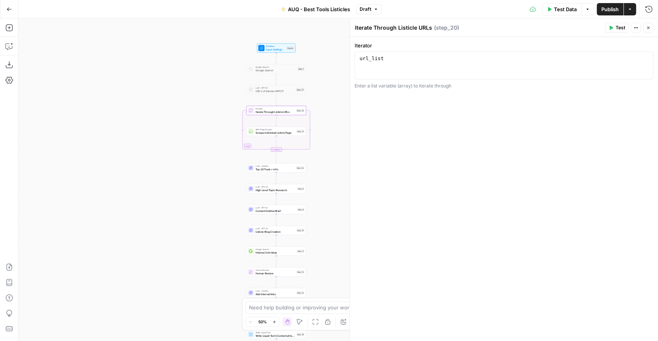
click at [551, 8] on button "Test Data" at bounding box center [562, 9] width 40 height 12
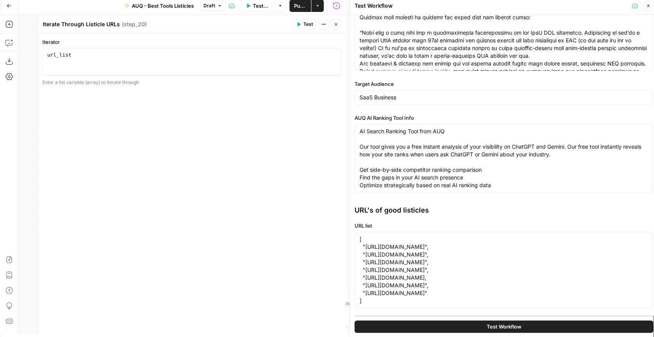
scroll to position [4, 0]
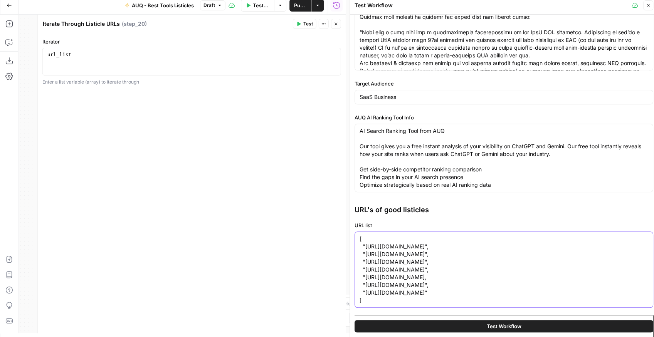
click at [538, 262] on textarea "[ "[URL][DOMAIN_NAME]", "[URL][DOMAIN_NAME]", "[URL][DOMAIN_NAME]", "[URL][DOMA…" at bounding box center [504, 269] width 289 height 69
type textarea "[ "[URL][DOMAIN_NAME]", "[URL][DOMAIN_NAME]", "[URL][DOMAIN_NAME]", "[URL][DOMA…"
click at [497, 327] on span "Test Workflow" at bounding box center [504, 327] width 35 height 8
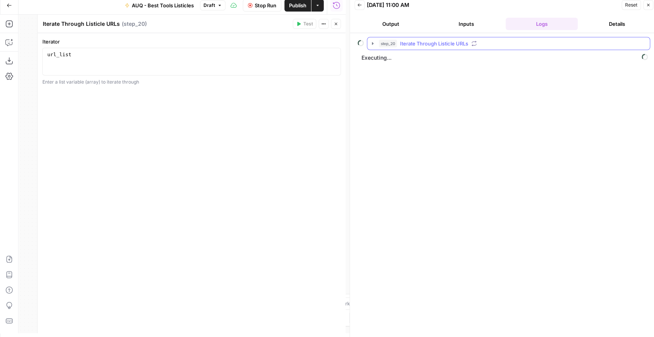
click at [373, 43] on icon "button" at bounding box center [373, 43] width 6 height 6
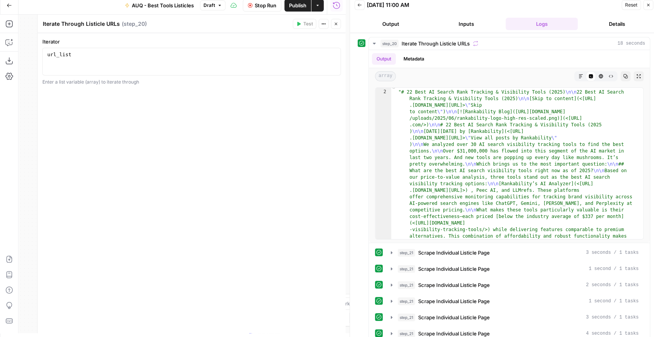
scroll to position [86, 0]
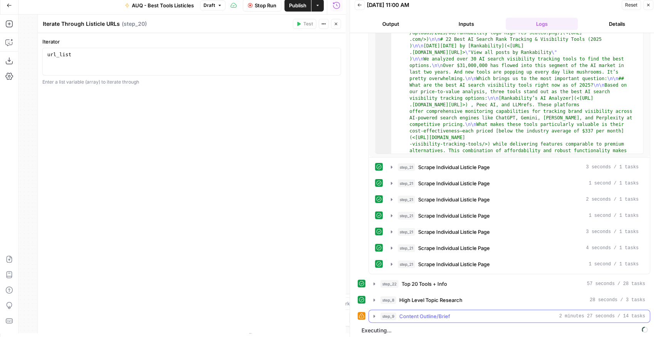
click at [373, 315] on icon "button" at bounding box center [374, 316] width 2 height 3
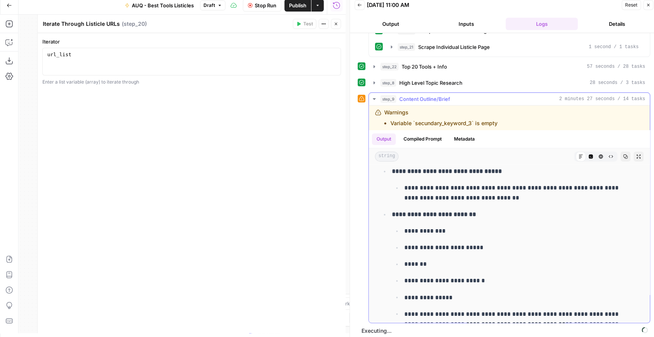
scroll to position [820, 0]
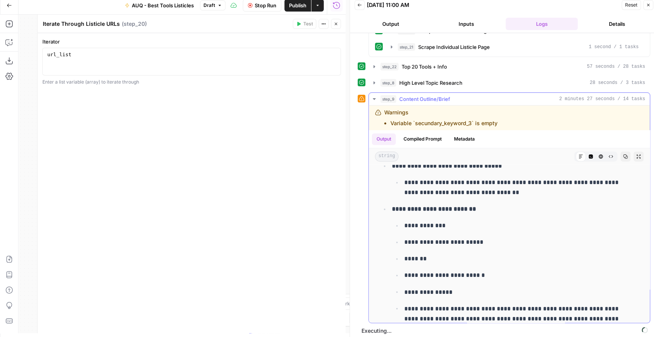
drag, startPoint x: 401, startPoint y: 201, endPoint x: 433, endPoint y: 202, distance: 32.4
click at [433, 206] on strong "**********" at bounding box center [434, 209] width 84 height 6
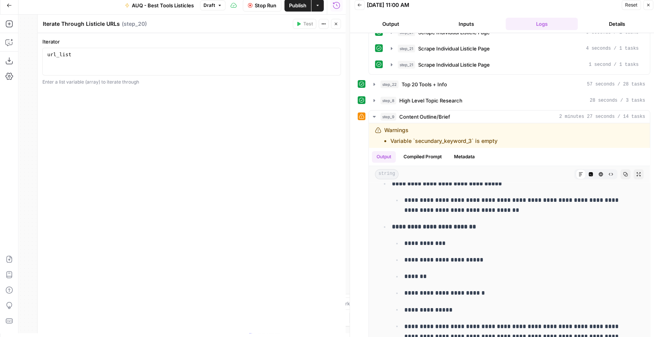
scroll to position [321, 0]
